Goal: Transaction & Acquisition: Purchase product/service

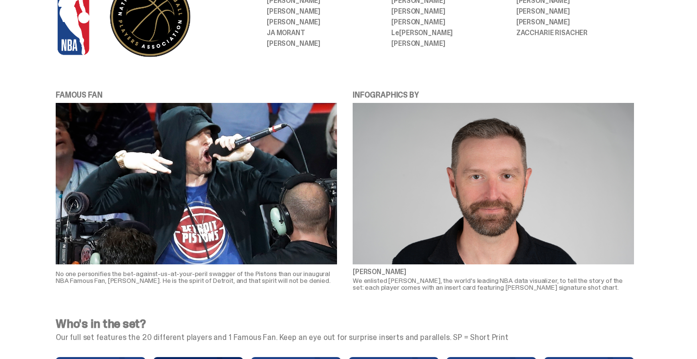
scroll to position [2031, 0]
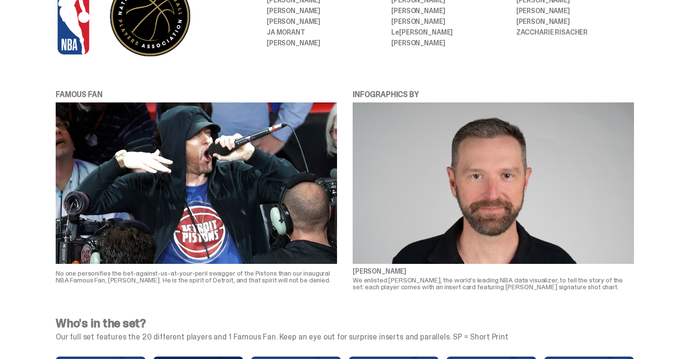
click at [243, 166] on img at bounding box center [196, 183] width 281 height 161
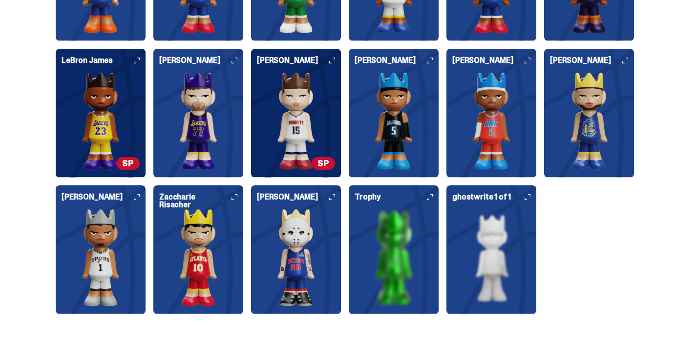
scroll to position [2614, 0]
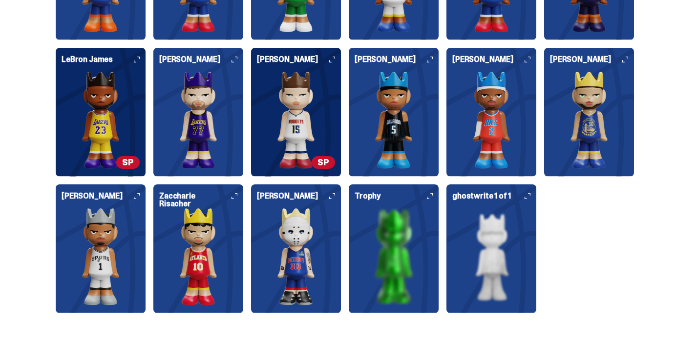
click at [333, 192] on h6 "[PERSON_NAME]" at bounding box center [296, 200] width 78 height 16
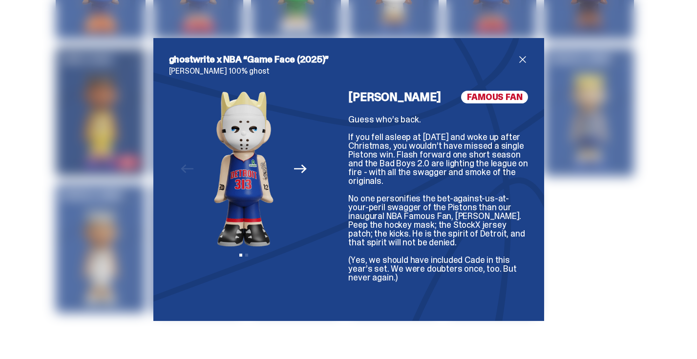
click at [302, 165] on icon "Next" at bounding box center [300, 169] width 13 height 9
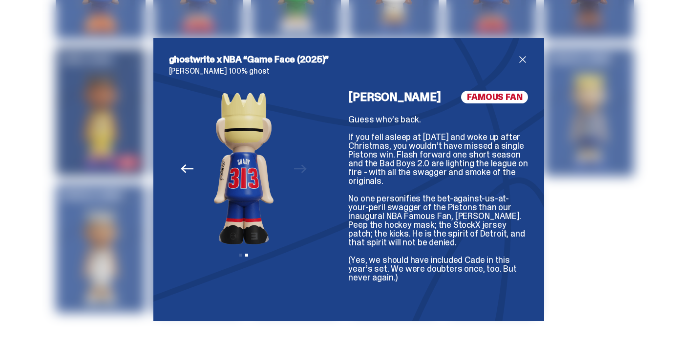
click at [302, 165] on img at bounding box center [243, 169] width 125 height 156
click at [187, 161] on button "Previous" at bounding box center [186, 168] width 21 height 21
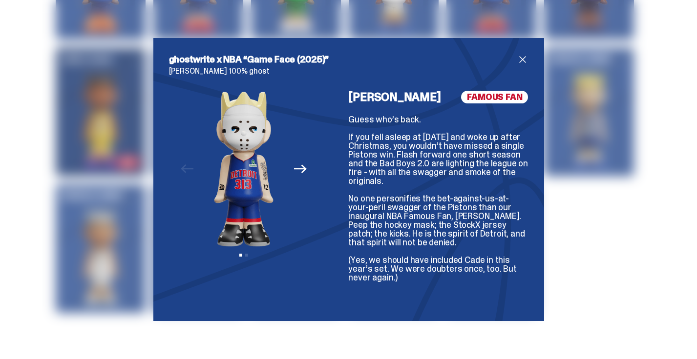
click at [485, 100] on span "FAMOUS FAN" at bounding box center [494, 97] width 67 height 13
click at [467, 177] on div "Guess who’s back. If you fell asleep at [DATE] and woke up after Christmas, you…" at bounding box center [438, 210] width 180 height 190
click at [525, 54] on span "close" at bounding box center [523, 60] width 12 height 12
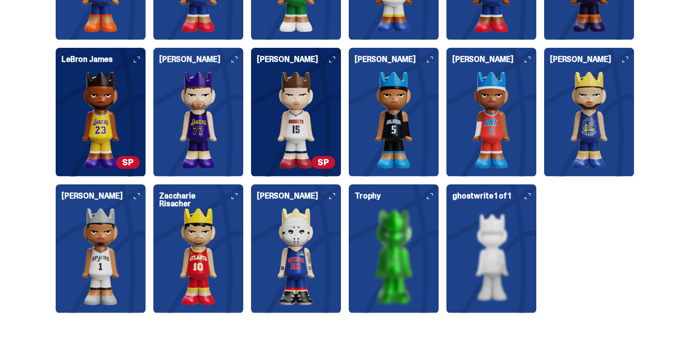
click at [309, 195] on h6 "[PERSON_NAME]" at bounding box center [296, 200] width 78 height 16
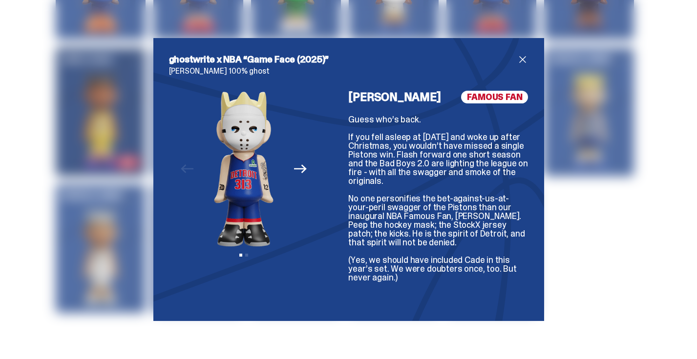
click at [305, 167] on icon "Next" at bounding box center [300, 169] width 13 height 13
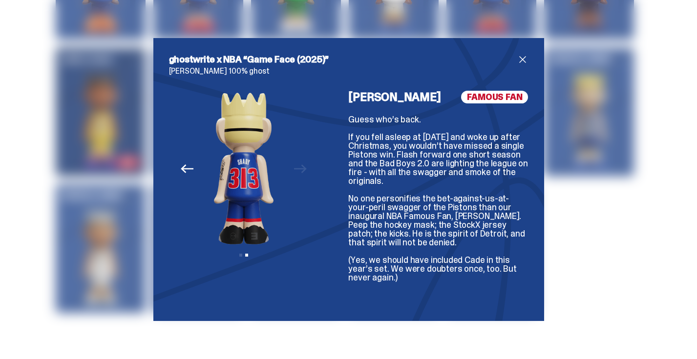
click at [169, 168] on div "Previous Next View slide 1 View slide 2" at bounding box center [244, 198] width 150 height 215
click at [175, 169] on div "Previous Next View slide 1 View slide 2" at bounding box center [244, 198] width 150 height 215
click at [183, 168] on icon "Previous" at bounding box center [187, 169] width 13 height 9
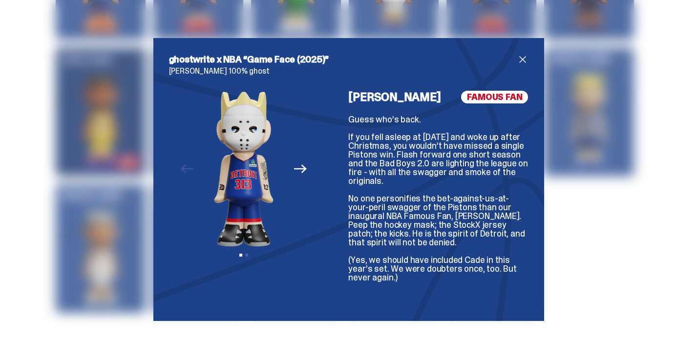
click at [612, 134] on div "ghostwrite x NBA “Game Face (2025)” [PERSON_NAME] 100% ghost Previous Next View…" at bounding box center [348, 179] width 697 height 359
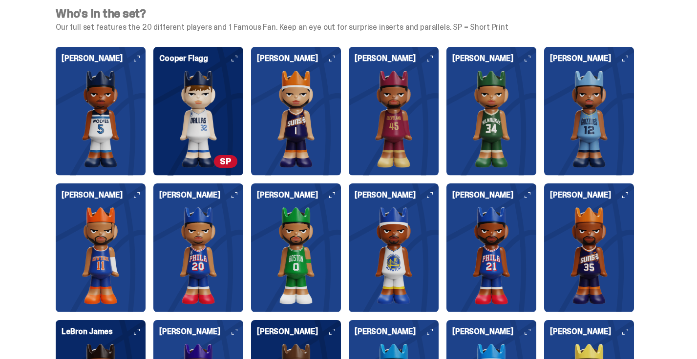
scroll to position [2344, 0]
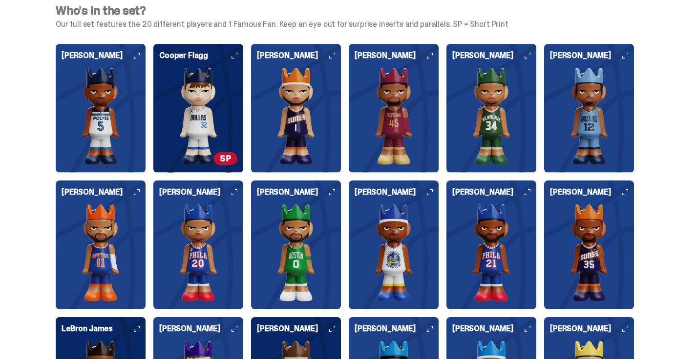
click at [529, 181] on div "[PERSON_NAME]" at bounding box center [491, 245] width 90 height 129
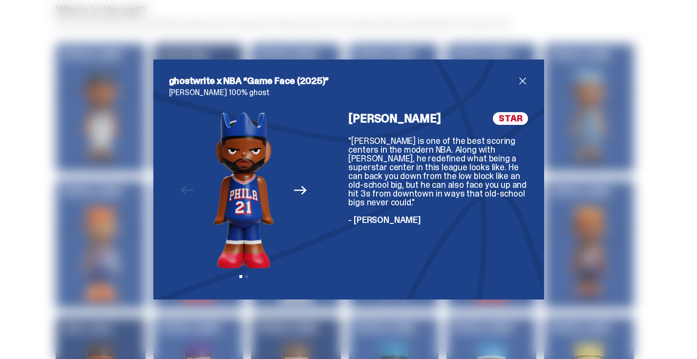
click at [301, 195] on icon "Next" at bounding box center [300, 190] width 13 height 13
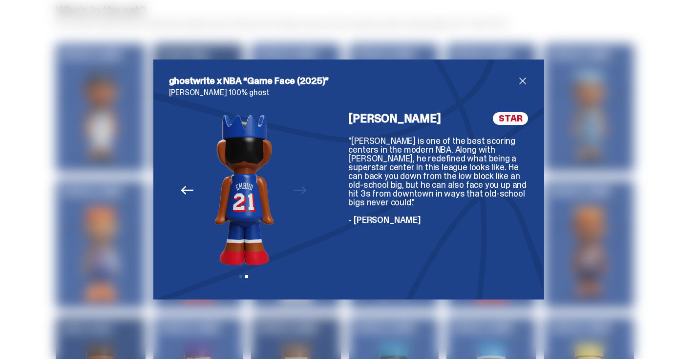
click at [301, 195] on img at bounding box center [244, 190] width 125 height 156
click at [571, 165] on div "ghostwrite x NBA “Game Face (2025)” [PERSON_NAME] 100% ghost Previous Next View…" at bounding box center [348, 179] width 697 height 359
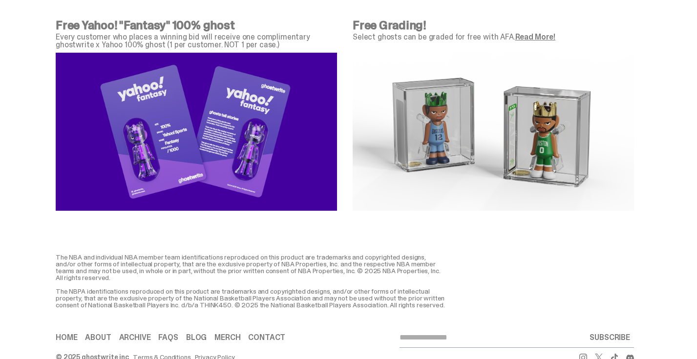
scroll to position [3453, 0]
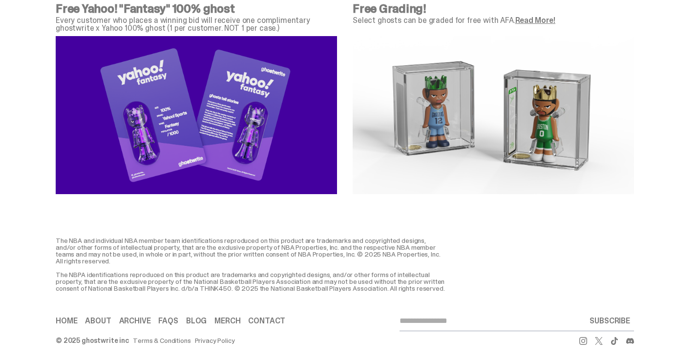
click at [564, 124] on img at bounding box center [492, 115] width 281 height 158
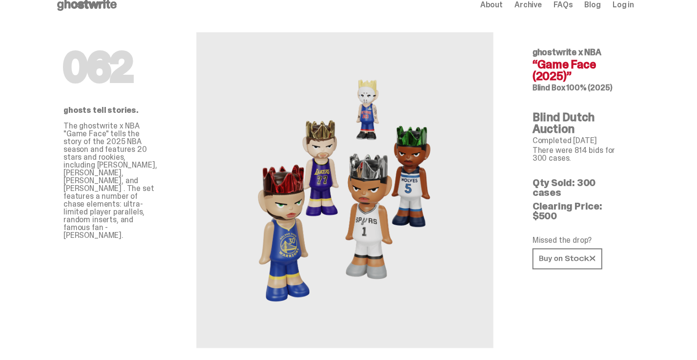
scroll to position [0, 0]
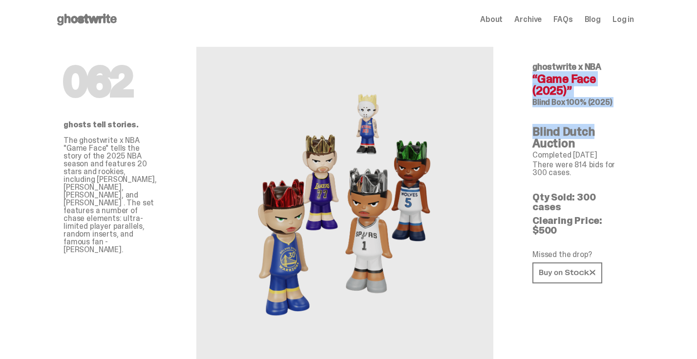
drag, startPoint x: 574, startPoint y: 67, endPoint x: 635, endPoint y: 134, distance: 89.9
click at [635, 134] on div "062 ghostwrite x NBA “Game Face (2025)” Blind Box 100% (2025) Blind Dutch Aucti…" at bounding box center [579, 200] width 141 height 323
click at [635, 109] on div "062 ghostwrite x NBA “Game Face (2025)” Blind Box 100% (2025) Blind Dutch Aucti…" at bounding box center [579, 200] width 141 height 323
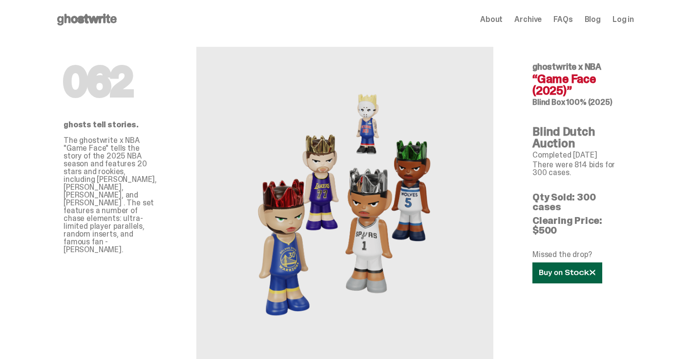
click at [585, 269] on use at bounding box center [567, 272] width 56 height 7
